Goal: Browse casually

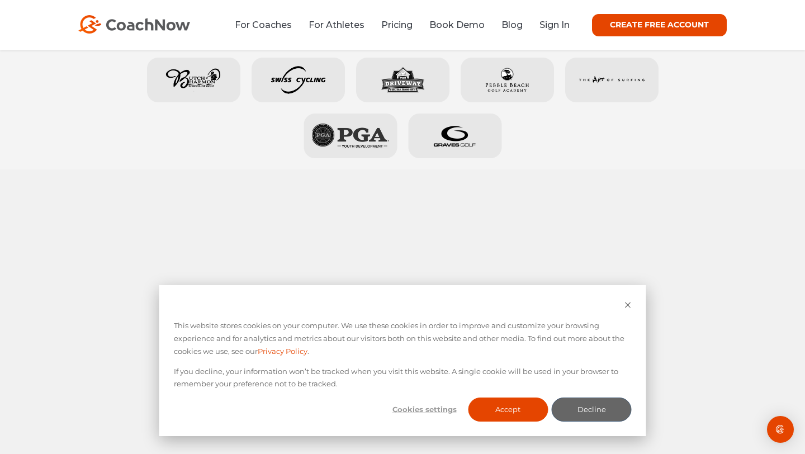
scroll to position [672, 0]
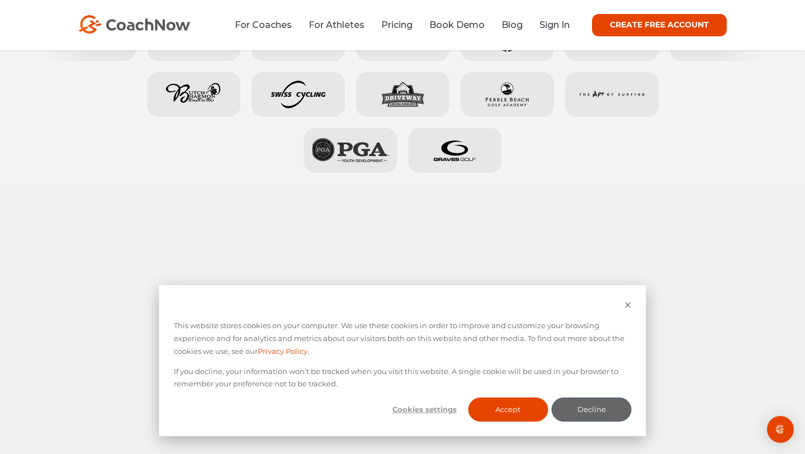
click at [623, 302] on div "Cookie banner" at bounding box center [403, 305] width 458 height 13
click at [632, 303] on div "This website stores cookies on your computer. We use these cookies in order to …" at bounding box center [402, 360] width 487 height 151
click at [631, 303] on div "This website stores cookies on your computer. We use these cookies in order to …" at bounding box center [402, 360] width 487 height 151
click at [629, 303] on icon "Dismiss cookie banner" at bounding box center [628, 305] width 6 height 6
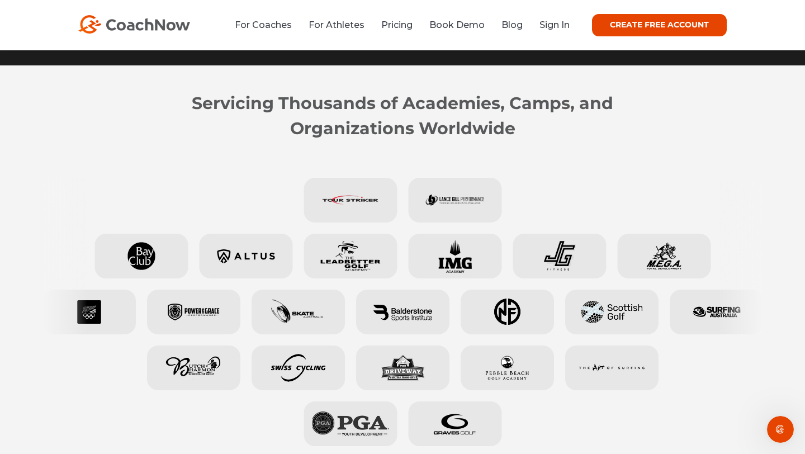
scroll to position [363, 0]
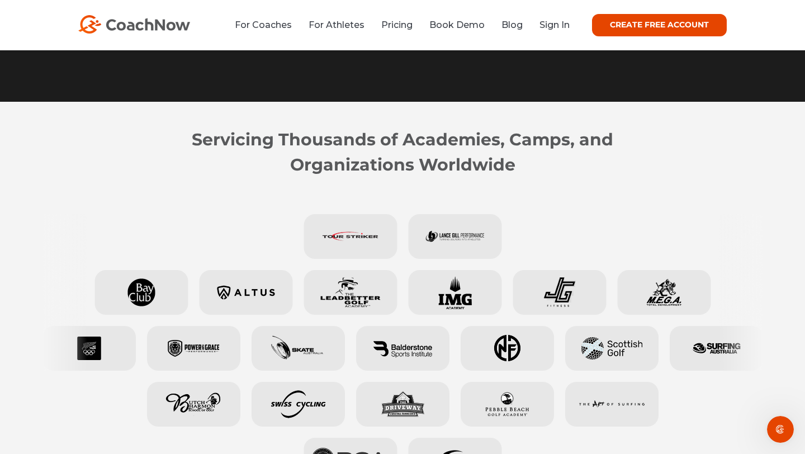
click at [363, 137] on strong "Servicing Thousands of Academies, Camps, and Organizations Worldwide" at bounding box center [402, 152] width 421 height 46
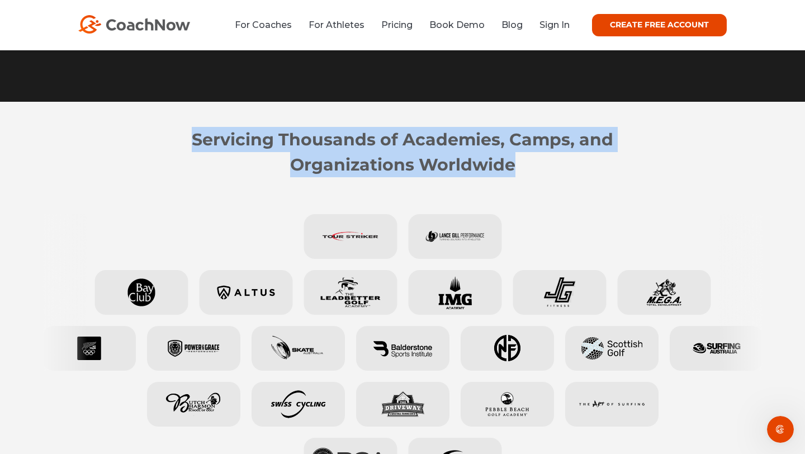
click at [363, 137] on strong "Servicing Thousands of Academies, Camps, and Organizations Worldwide" at bounding box center [402, 152] width 421 height 46
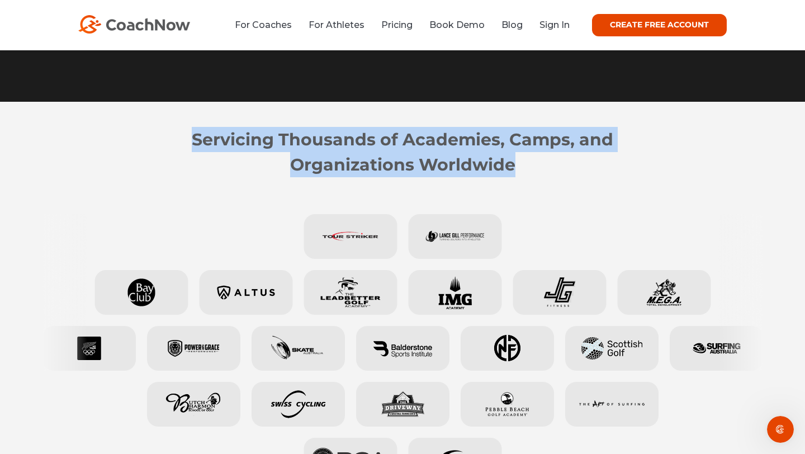
click at [362, 137] on strong "Servicing Thousands of Academies, Camps, and Organizations Worldwide" at bounding box center [402, 152] width 421 height 46
click at [361, 139] on strong "Servicing Thousands of Academies, Camps, and Organizations Worldwide" at bounding box center [402, 152] width 421 height 46
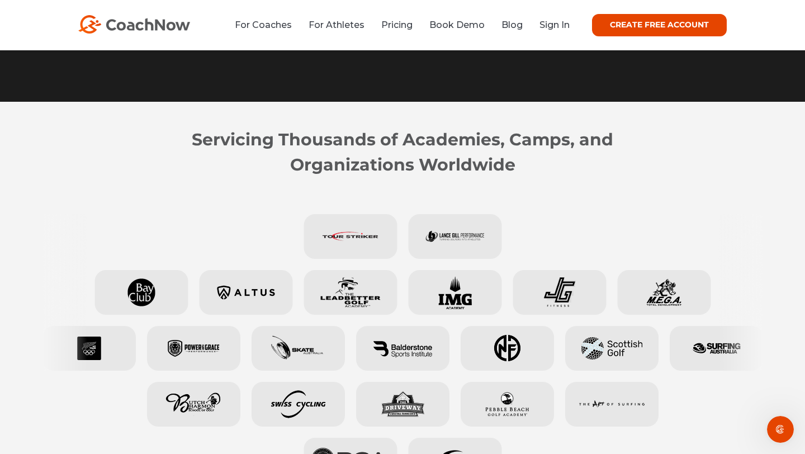
click at [361, 139] on strong "Servicing Thousands of Academies, Camps, and Organizations Worldwide" at bounding box center [402, 152] width 421 height 46
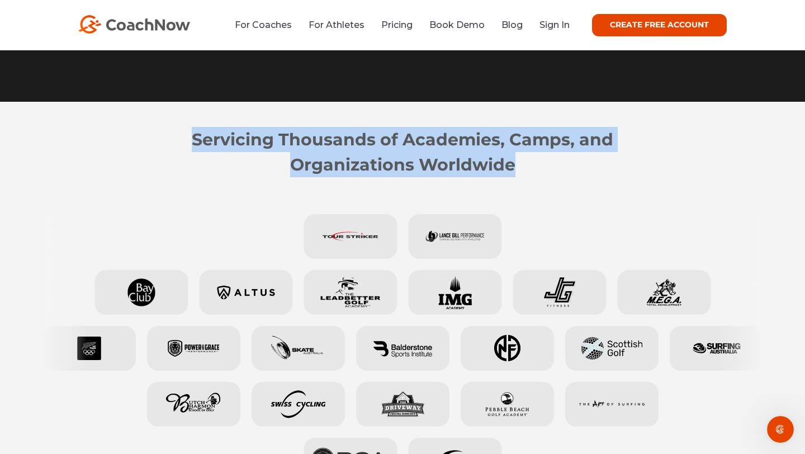
click at [361, 139] on strong "Servicing Thousands of Academies, Camps, and Organizations Worldwide" at bounding box center [402, 152] width 421 height 46
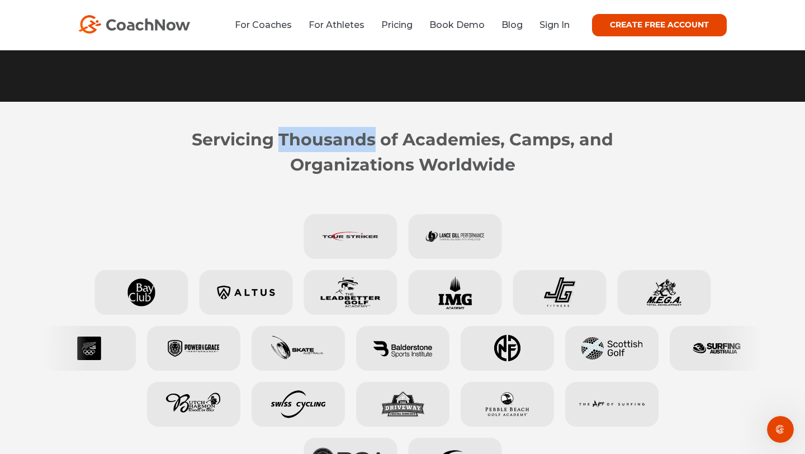
click at [361, 139] on strong "Servicing Thousands of Academies, Camps, and Organizations Worldwide" at bounding box center [402, 152] width 421 height 46
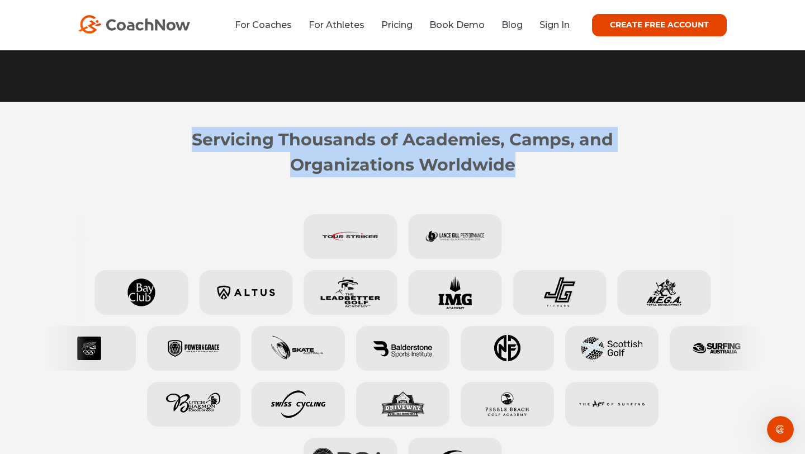
click at [361, 139] on strong "Servicing Thousands of Academies, Camps, and Organizations Worldwide" at bounding box center [402, 152] width 421 height 46
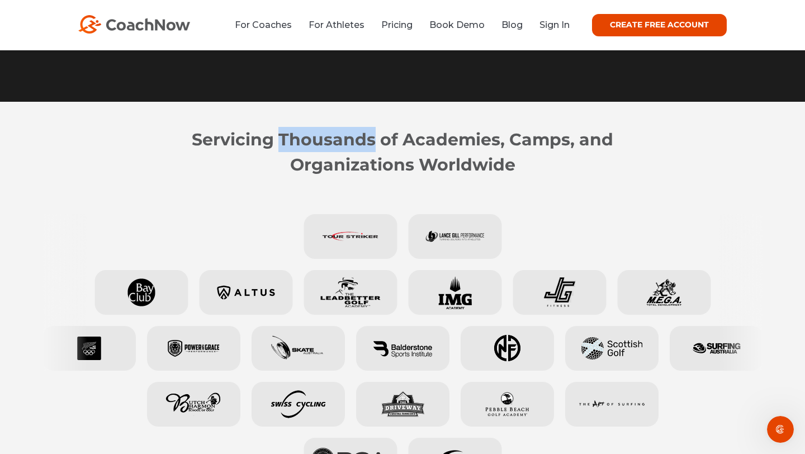
click at [361, 139] on strong "Servicing Thousands of Academies, Camps, and Organizations Worldwide" at bounding box center [402, 152] width 421 height 46
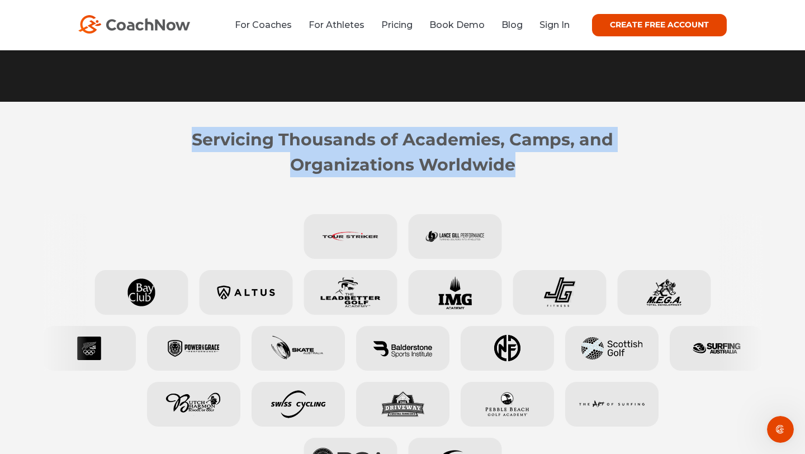
click at [361, 139] on strong "Servicing Thousands of Academies, Camps, and Organizations Worldwide" at bounding box center [402, 152] width 421 height 46
click at [361, 141] on strong "Servicing Thousands of Academies, Camps, and Organizations Worldwide" at bounding box center [402, 152] width 421 height 46
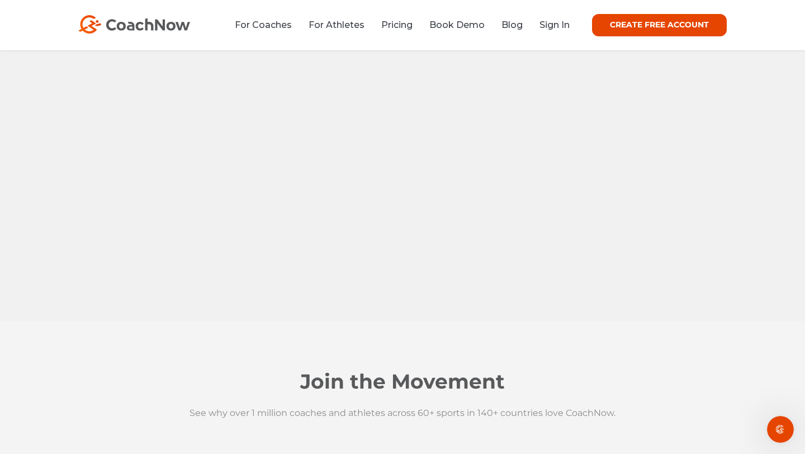
scroll to position [1006, 0]
